Goal: Task Accomplishment & Management: Manage account settings

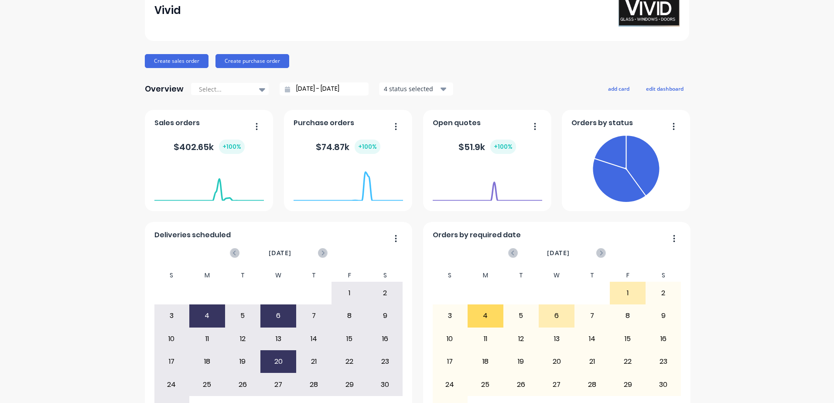
scroll to position [96, 0]
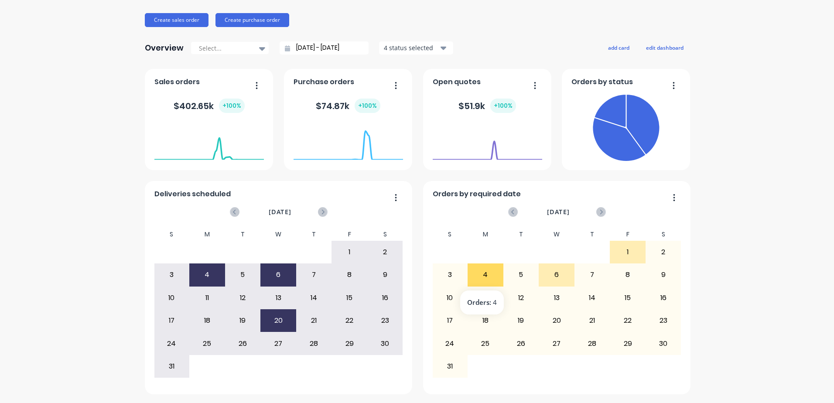
click at [486, 272] on div "4" at bounding box center [485, 275] width 35 height 22
click at [617, 257] on div "1" at bounding box center [627, 252] width 35 height 22
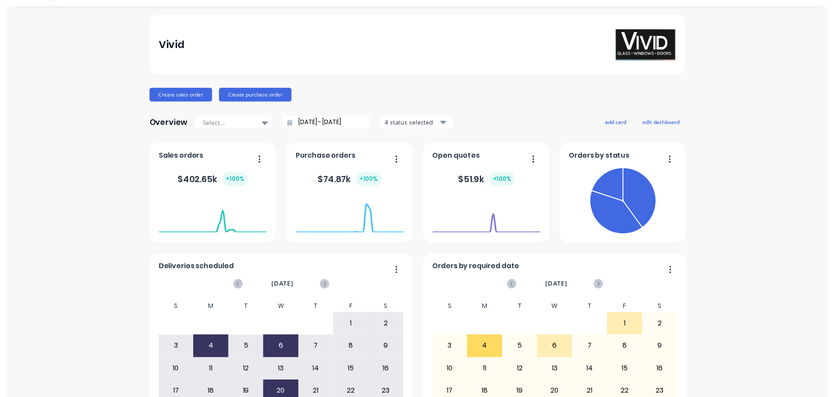
scroll to position [0, 0]
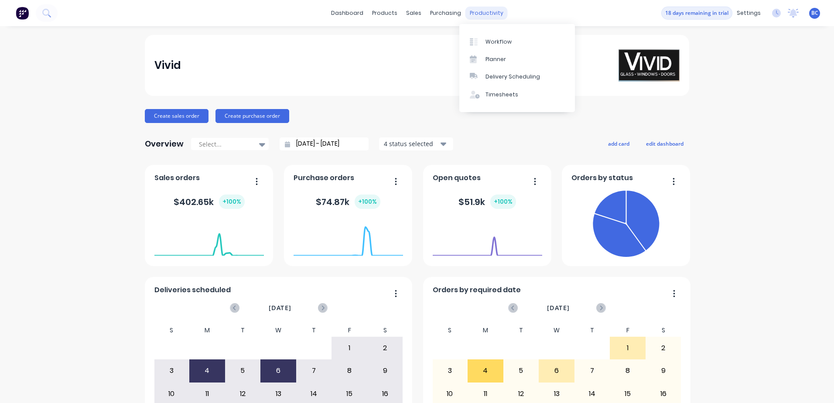
click at [477, 14] on div "productivity" at bounding box center [487, 13] width 42 height 13
click at [486, 92] on div "Timesheets" at bounding box center [502, 95] width 33 height 8
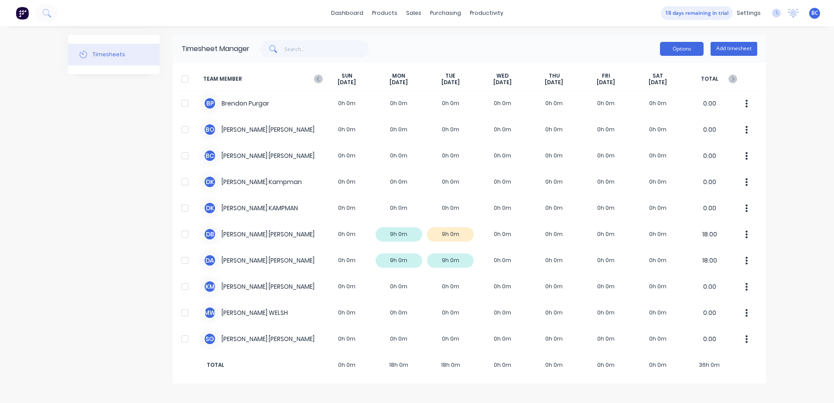
click at [688, 51] on button "Options" at bounding box center [682, 49] width 44 height 14
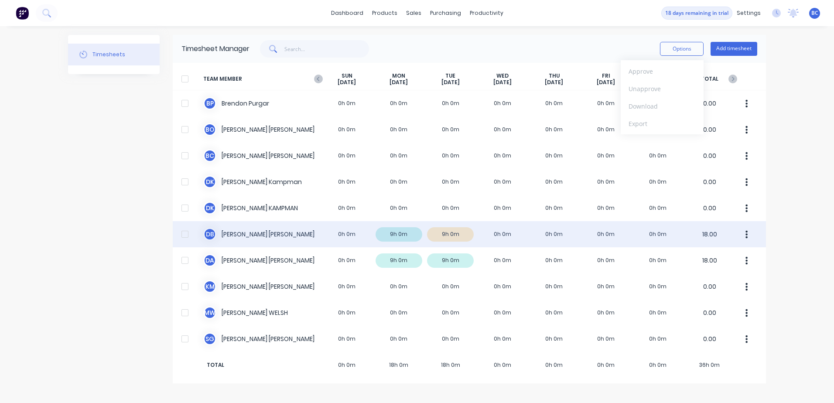
click at [186, 236] on div at bounding box center [184, 234] width 17 height 17
click at [750, 233] on button "button" at bounding box center [747, 234] width 18 height 17
click at [699, 261] on div "Approve" at bounding box center [713, 258] width 67 height 13
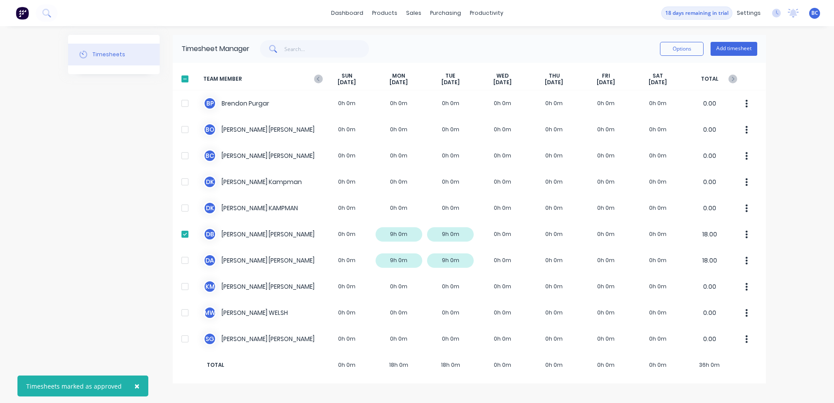
click at [820, 209] on div "× Timesheets marked as approved dashboard products sales purchasing productivit…" at bounding box center [417, 201] width 834 height 403
click at [182, 80] on div at bounding box center [184, 78] width 17 height 17
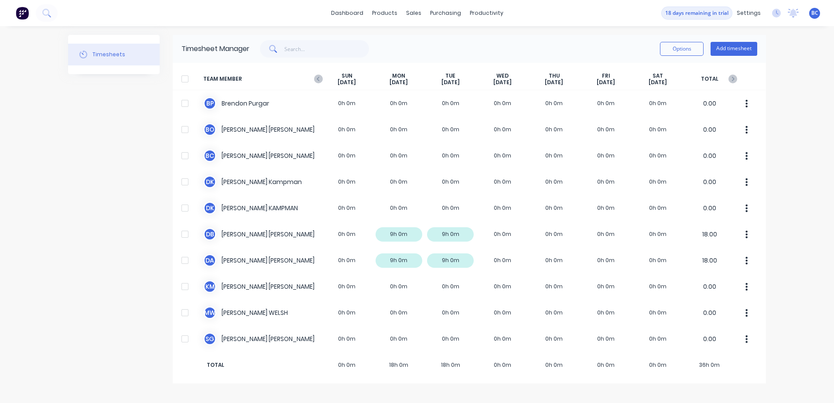
click at [182, 80] on div at bounding box center [184, 78] width 17 height 17
click at [692, 52] on button "Options" at bounding box center [682, 49] width 44 height 14
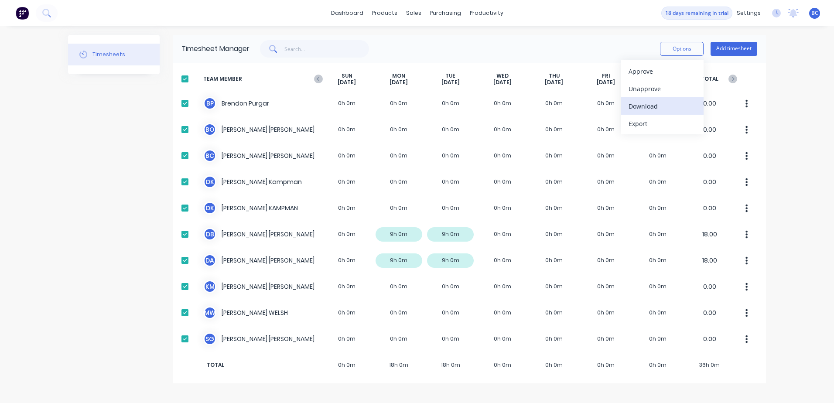
click at [644, 110] on div "Download" at bounding box center [662, 106] width 67 height 13
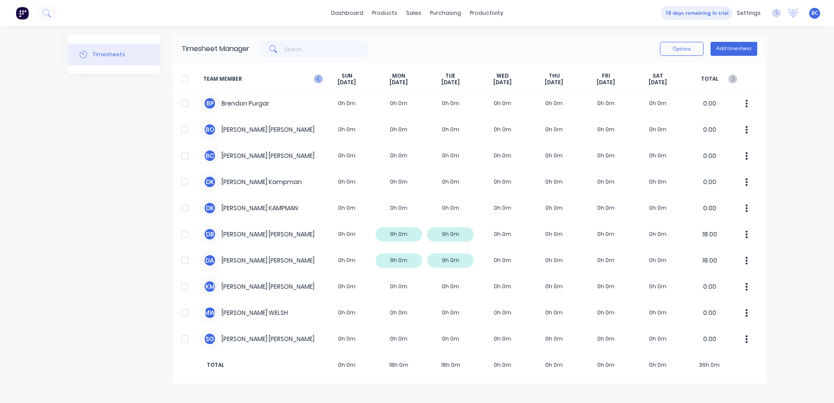
click at [318, 80] on icon at bounding box center [318, 79] width 3 height 4
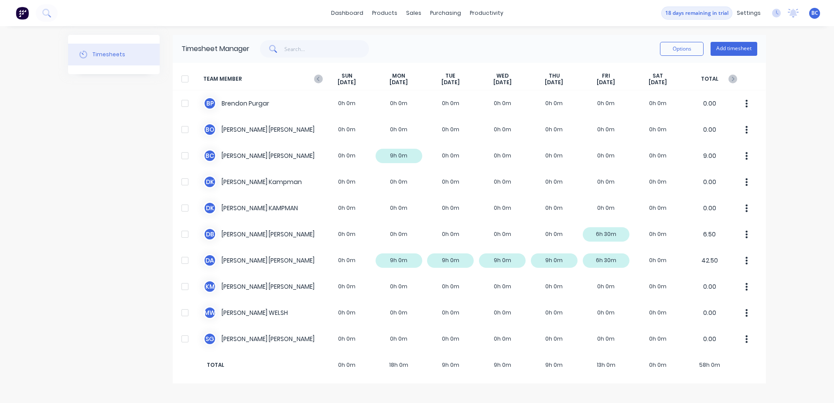
click at [185, 80] on div at bounding box center [184, 78] width 17 height 17
click at [682, 48] on button "Options" at bounding box center [682, 49] width 44 height 14
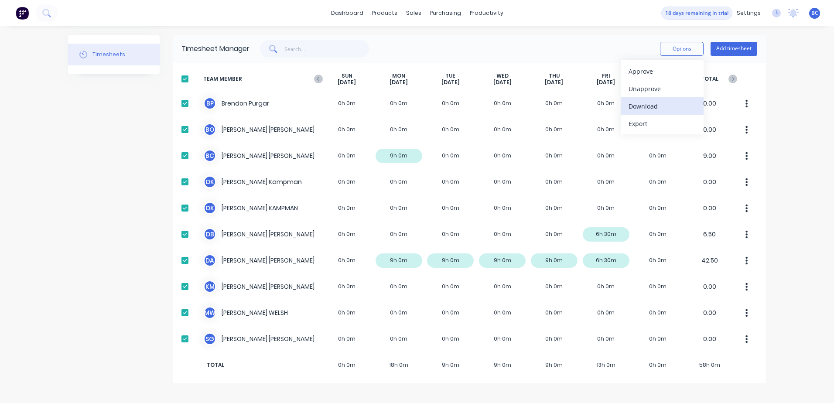
click at [641, 102] on div "Download" at bounding box center [662, 106] width 67 height 13
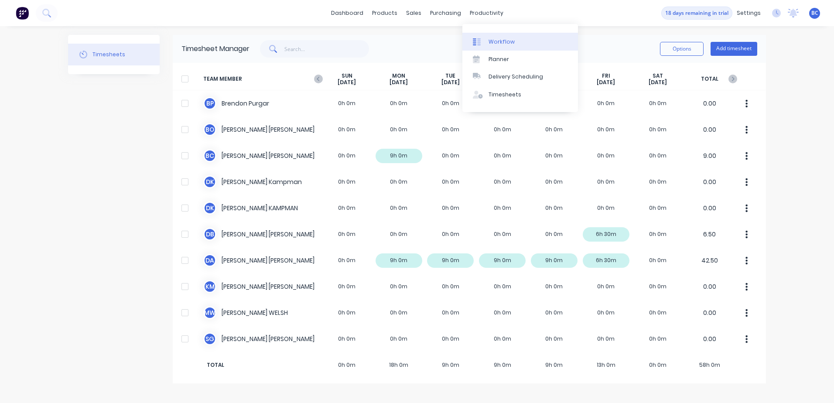
click at [486, 42] on div at bounding box center [479, 42] width 13 height 8
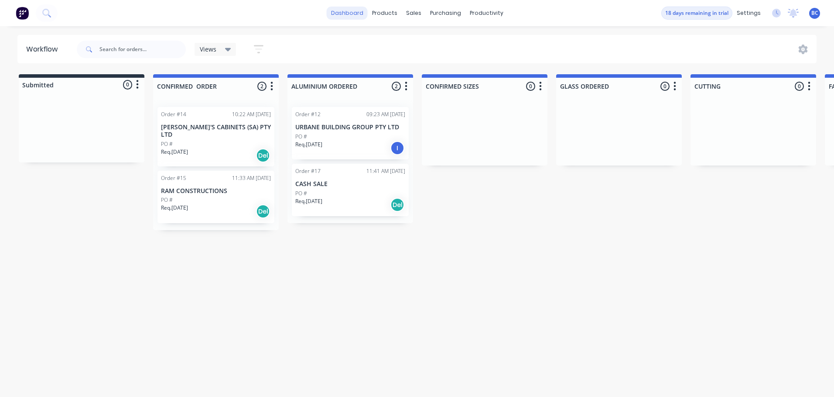
click at [347, 12] on link "dashboard" at bounding box center [347, 13] width 41 height 13
